Goal: Book appointment/travel/reservation

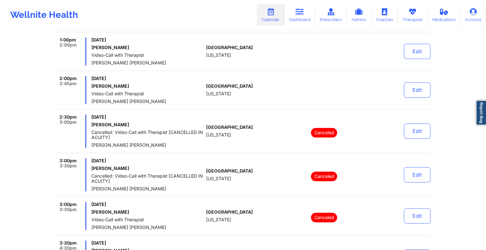
click at [416, 17] on link "Therapists" at bounding box center [412, 14] width 30 height 21
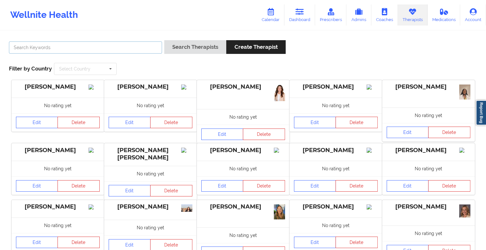
click at [88, 49] on input "text" at bounding box center [85, 48] width 153 height 12
type input "[PERSON_NAME]"
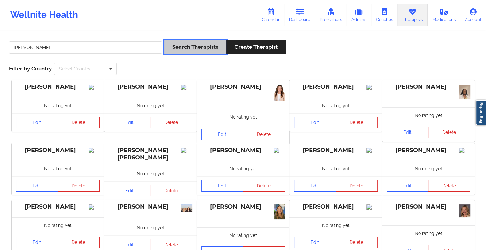
click at [190, 51] on button "Search Therapists" at bounding box center [195, 47] width 62 height 14
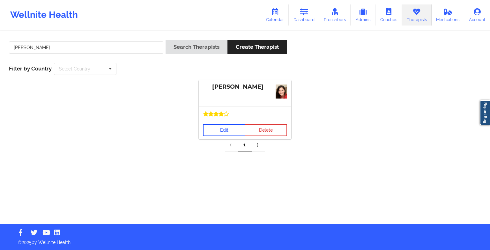
click at [225, 133] on link "Edit" at bounding box center [224, 130] width 42 height 11
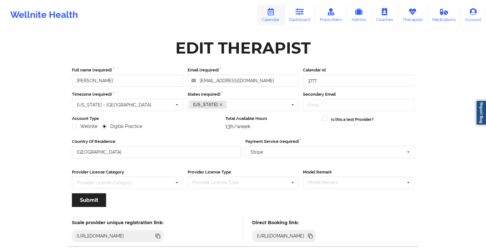
click at [274, 13] on icon at bounding box center [270, 11] width 8 height 7
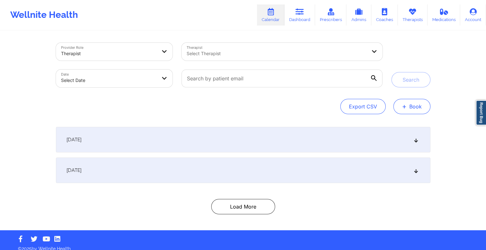
click at [400, 110] on button "+ Book" at bounding box center [411, 106] width 37 height 15
click at [401, 133] on button "Doctor Consultation" at bounding box center [400, 137] width 49 height 10
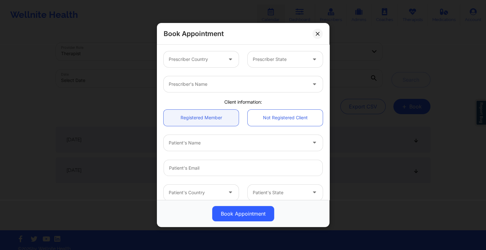
click at [317, 28] on div "Book Appointment" at bounding box center [243, 34] width 172 height 22
click at [317, 29] on button at bounding box center [317, 33] width 10 height 10
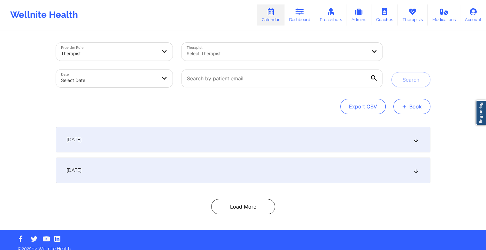
click at [404, 108] on span "+" at bounding box center [404, 107] width 5 height 4
click at [374, 127] on div "Therapy Session Doctor Consultation" at bounding box center [400, 131] width 58 height 29
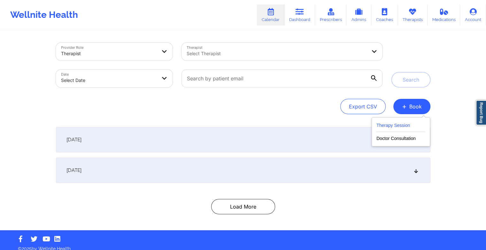
click at [387, 125] on button "Therapy Session" at bounding box center [400, 127] width 49 height 11
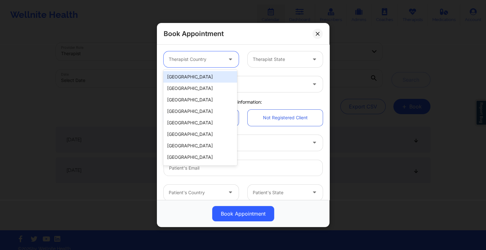
click at [205, 56] on div at bounding box center [196, 60] width 54 height 8
click at [195, 79] on div "[GEOGRAPHIC_DATA]" at bounding box center [199, 76] width 73 height 11
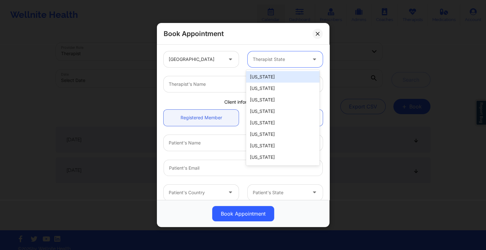
click at [268, 56] on div at bounding box center [280, 60] width 54 height 8
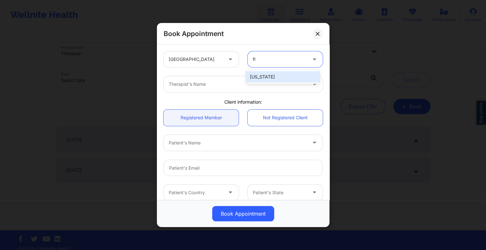
type input "flo"
click at [270, 79] on div "[US_STATE]" at bounding box center [282, 76] width 73 height 11
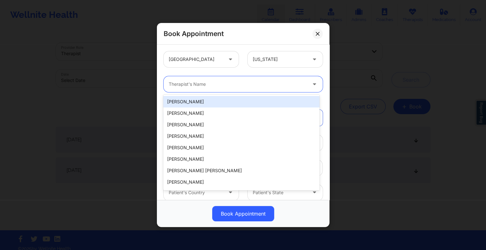
click at [239, 81] on div at bounding box center [238, 84] width 138 height 8
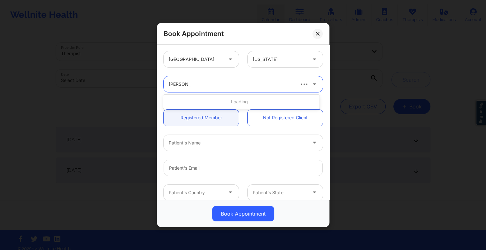
type input "[PERSON_NAME]"
click at [183, 99] on div "[PERSON_NAME]" at bounding box center [241, 101] width 156 height 11
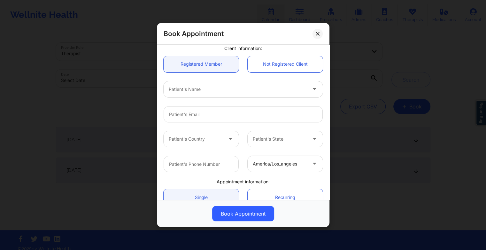
scroll to position [54, 0]
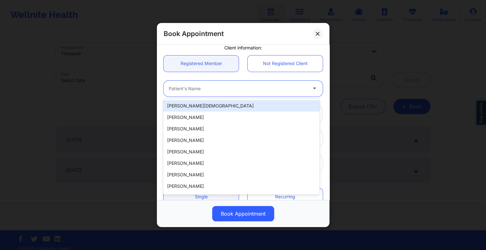
paste input "[PERSON_NAME]"
type input "[PERSON_NAME]"
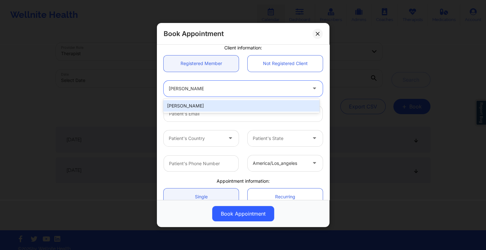
click at [193, 107] on div "[PERSON_NAME]" at bounding box center [241, 105] width 156 height 11
type input "[EMAIL_ADDRESS][DOMAIN_NAME]"
type input "[PHONE_NUMBER]"
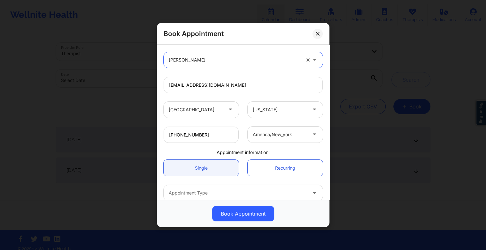
scroll to position [115, 0]
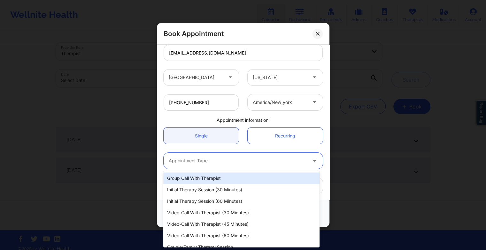
click at [212, 163] on div at bounding box center [238, 161] width 138 height 8
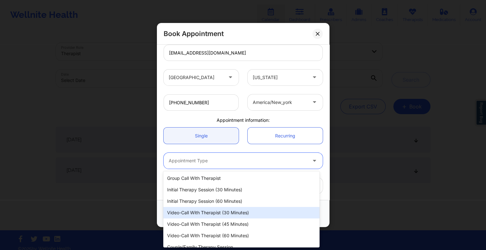
scroll to position [6, 0]
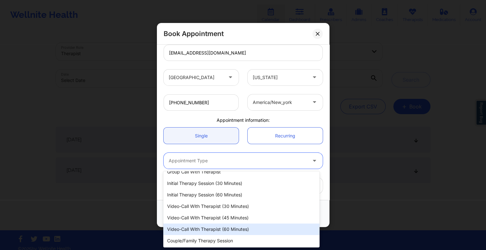
click at [217, 232] on div "Video-Call with Therapist (60 minutes)" at bounding box center [241, 229] width 156 height 11
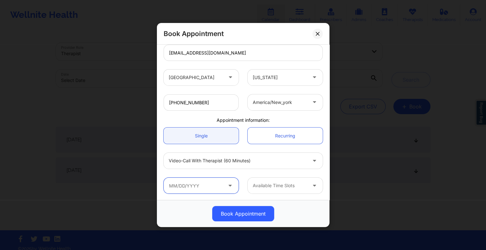
click at [224, 188] on input "text" at bounding box center [200, 186] width 75 height 16
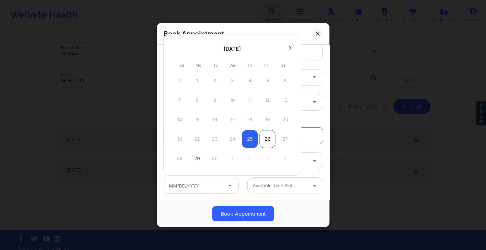
click at [269, 138] on div "26" at bounding box center [267, 139] width 16 height 18
type input "[DATE]"
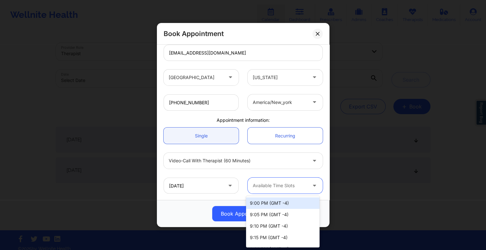
click at [299, 191] on div "Available Time Slots" at bounding box center [277, 186] width 60 height 16
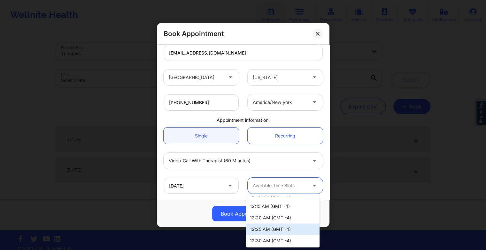
scroll to position [0, 0]
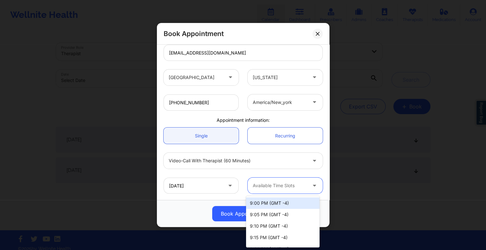
click at [289, 179] on div "Available Time Slots" at bounding box center [277, 186] width 60 height 16
click at [285, 185] on div at bounding box center [280, 186] width 54 height 8
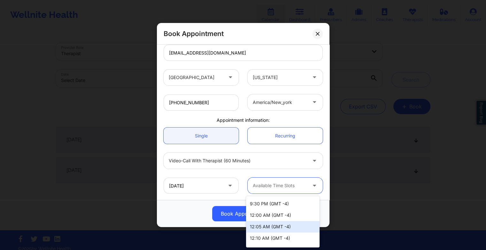
scroll to position [69, 0]
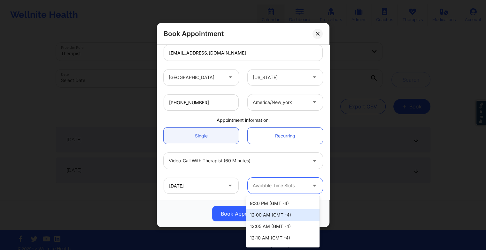
click at [264, 213] on div "12:00 AM (GMT -4)" at bounding box center [282, 214] width 73 height 11
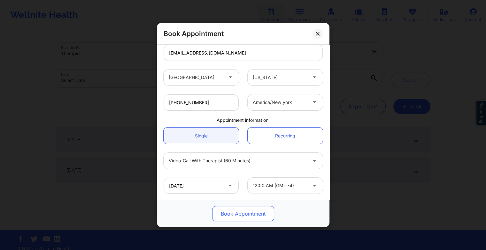
click at [234, 213] on button "Book Appointment" at bounding box center [243, 213] width 62 height 15
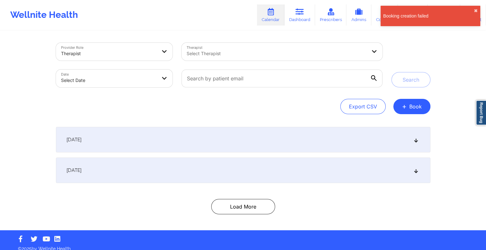
click at [414, 11] on div "Booking creation failed ✖︎" at bounding box center [430, 16] width 100 height 20
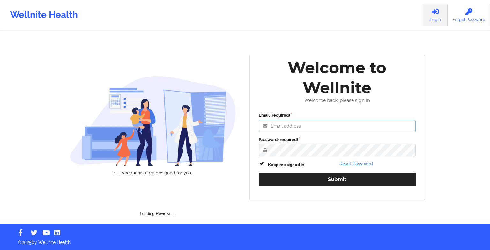
type input "[EMAIL_ADDRESS][DOMAIN_NAME]"
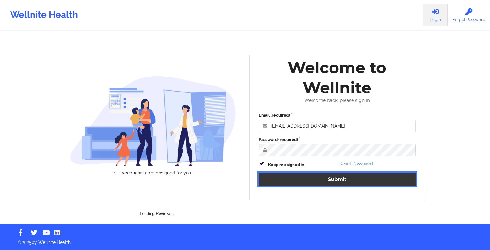
click at [302, 179] on button "Submit" at bounding box center [337, 180] width 157 height 14
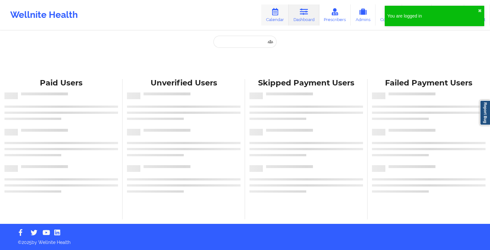
click at [285, 12] on link "Calendar" at bounding box center [274, 14] width 27 height 21
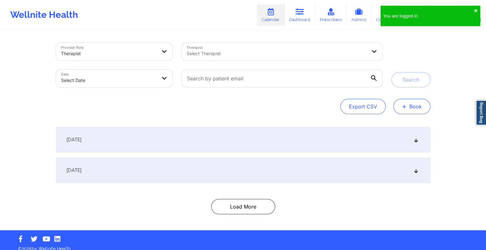
click at [411, 110] on button "+ Book" at bounding box center [411, 106] width 37 height 15
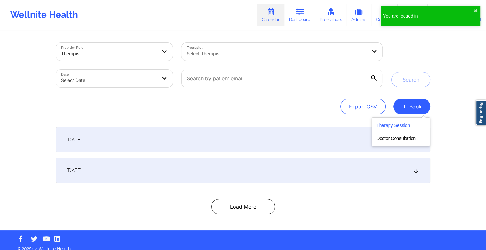
click at [396, 125] on button "Therapy Session" at bounding box center [400, 127] width 49 height 11
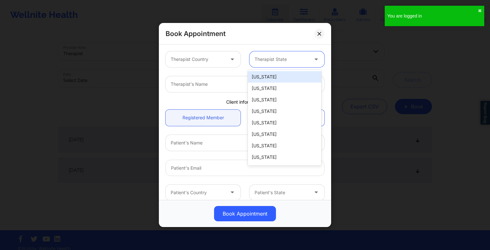
click at [264, 54] on div "Therapist State" at bounding box center [280, 59] width 60 height 16
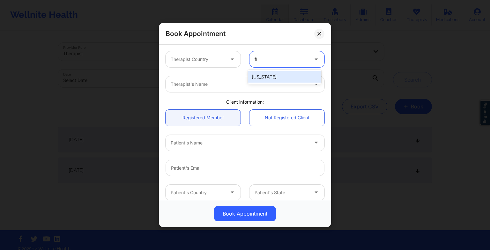
type input "flo"
click at [264, 79] on div "[US_STATE]" at bounding box center [284, 76] width 73 height 11
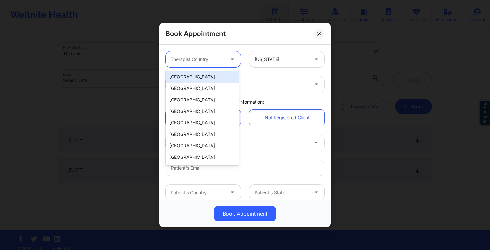
click at [200, 59] on div at bounding box center [198, 60] width 54 height 8
click at [201, 77] on div "[GEOGRAPHIC_DATA]" at bounding box center [202, 76] width 73 height 11
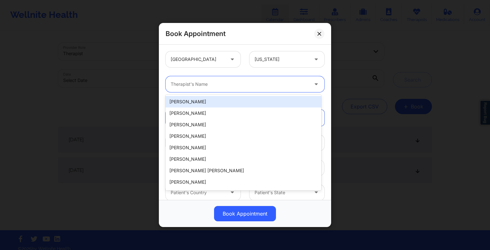
click at [181, 85] on div at bounding box center [240, 84] width 138 height 8
click at [181, 87] on input "[PERSON_NAME]" at bounding box center [178, 84] width 15 height 6
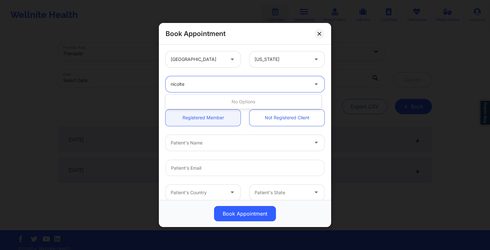
type input "[PERSON_NAME]"
click at [191, 82] on div at bounding box center [240, 84] width 138 height 8
type input "[PERSON_NAME]"
click at [183, 102] on div "[PERSON_NAME]" at bounding box center [244, 101] width 156 height 11
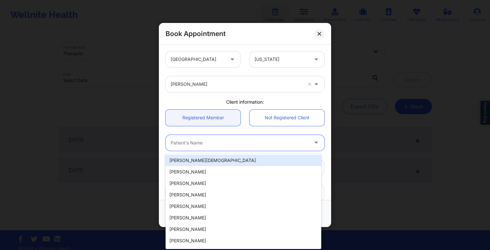
click at [181, 144] on div at bounding box center [240, 143] width 138 height 8
paste input "[PERSON_NAME]"
type input "[PERSON_NAME]"
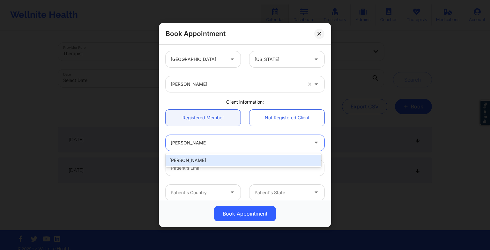
click at [185, 158] on div "[PERSON_NAME]" at bounding box center [244, 160] width 156 height 11
type input "[EMAIL_ADDRESS][DOMAIN_NAME]"
type input "[PHONE_NUMBER]"
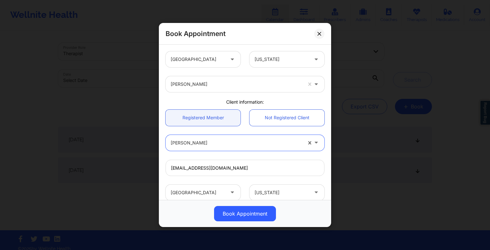
scroll to position [115, 0]
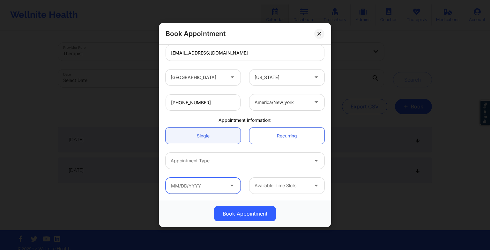
click at [180, 183] on input "text" at bounding box center [203, 186] width 75 height 16
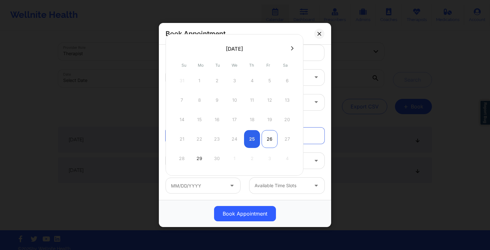
click at [272, 139] on div "26" at bounding box center [270, 139] width 16 height 18
type input "[DATE]"
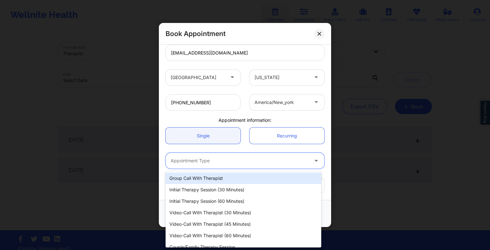
click at [226, 165] on div "Appointment Type" at bounding box center [238, 161] width 144 height 16
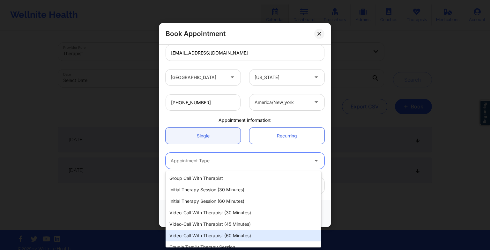
click at [224, 234] on div "Video-Call with Therapist (60 minutes)" at bounding box center [244, 235] width 156 height 11
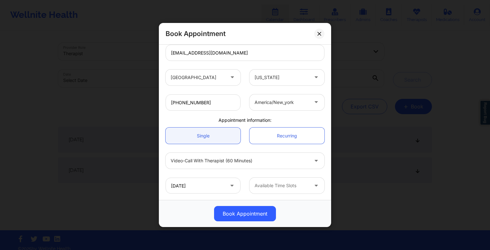
click at [276, 194] on div "09/26/2025 Available Time Slots" at bounding box center [245, 185] width 168 height 25
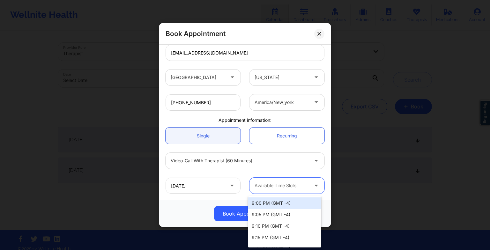
click at [271, 191] on div "Available Time Slots" at bounding box center [280, 186] width 60 height 16
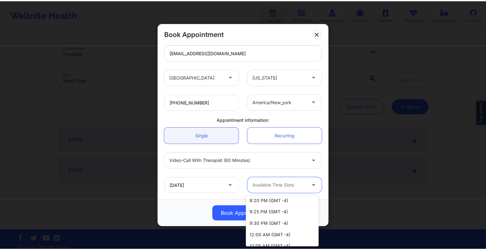
scroll to position [47, 0]
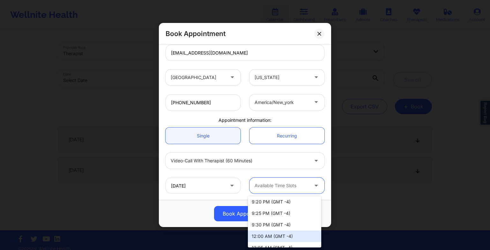
click at [268, 239] on div "12:00 AM (GMT -4)" at bounding box center [284, 236] width 73 height 11
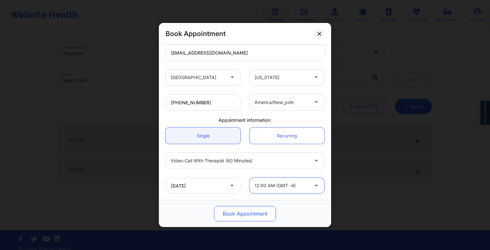
click at [245, 214] on button "Book Appointment" at bounding box center [245, 213] width 62 height 15
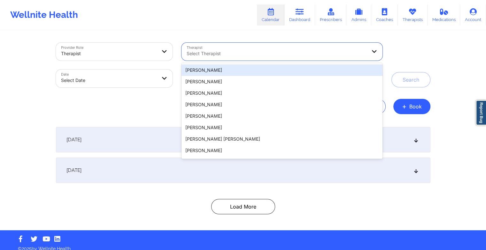
click at [190, 52] on div at bounding box center [276, 54] width 180 height 8
paste input "Julia Eusebio"
type input "Julia Eusebio"
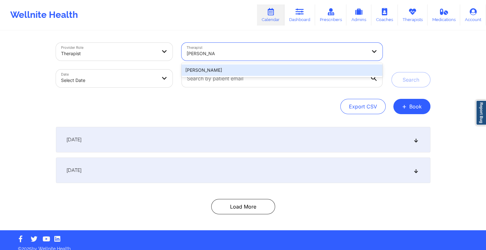
click at [223, 68] on div "Julia Eusebio" at bounding box center [281, 69] width 200 height 11
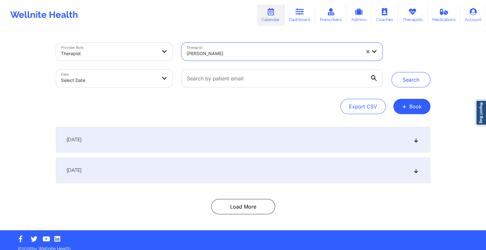
select select "2025-8"
select select "2025-9"
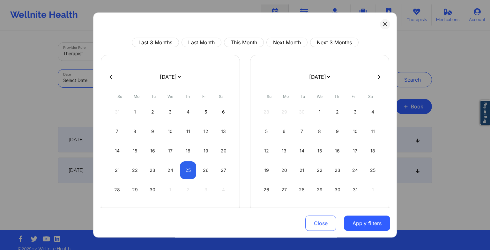
click at [147, 83] on body "Wellnite Health Calendar Dashboard Prescribers Admins Coaches Therapists Medica…" at bounding box center [245, 125] width 490 height 250
click at [176, 167] on div "24" at bounding box center [171, 171] width 16 height 18
select select "2025-8"
select select "2025-9"
select select "2025-8"
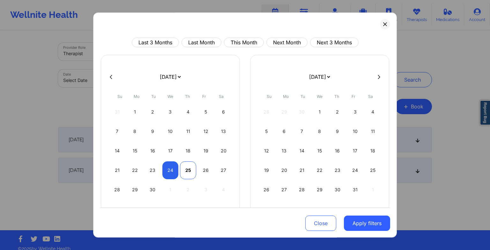
select select "2025-9"
select select "2025-8"
select select "2025-9"
click at [191, 172] on div "25" at bounding box center [188, 171] width 16 height 18
select select "2025-8"
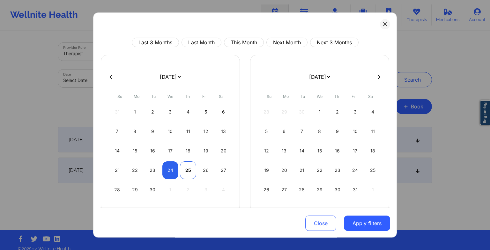
select select "2025-9"
click at [350, 224] on button "Apply filters" at bounding box center [367, 223] width 46 height 15
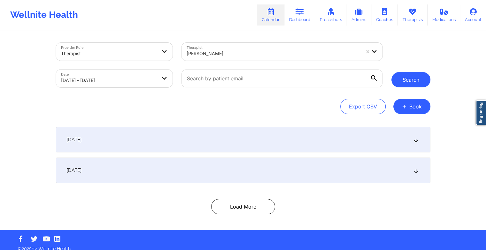
click at [415, 87] on button "Search" at bounding box center [410, 79] width 39 height 15
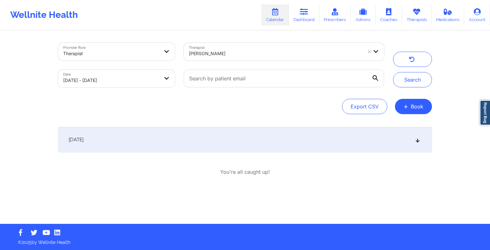
click at [304, 141] on div "[DATE]" at bounding box center [245, 140] width 374 height 26
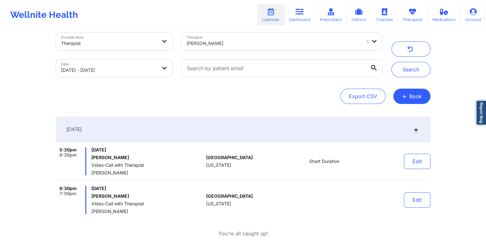
scroll to position [10, 0]
drag, startPoint x: 133, startPoint y: 158, endPoint x: 90, endPoint y: 158, distance: 42.5
click at [90, 158] on div "5:30pm 6:30pm Wednesday, September 24, 2025 Syrena M Guerrero Video-Call with T…" at bounding box center [130, 161] width 148 height 28
drag, startPoint x: 90, startPoint y: 158, endPoint x: 96, endPoint y: 158, distance: 5.5
copy h6 "Syrena M Guerrero"
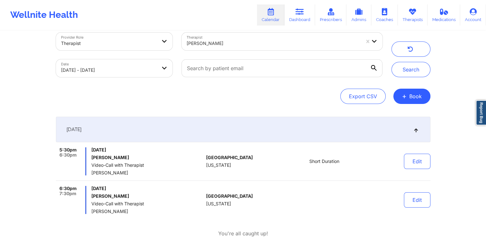
copy h6 "Syrena M Guerrero"
